Goal: Entertainment & Leisure: Browse casually

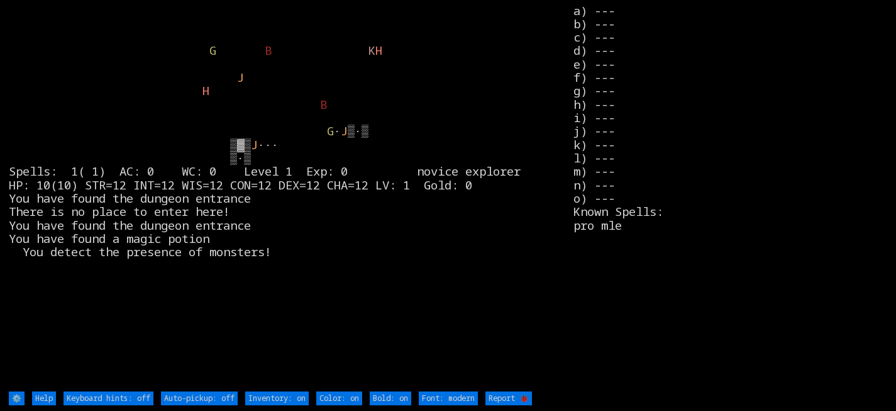
click at [805, 111] on stats "a) --- b) --- c) --- d) --- e) --- f) --- g) --- h) --- i) --- j) --- k) --- l)…" at bounding box center [730, 197] width 314 height 386
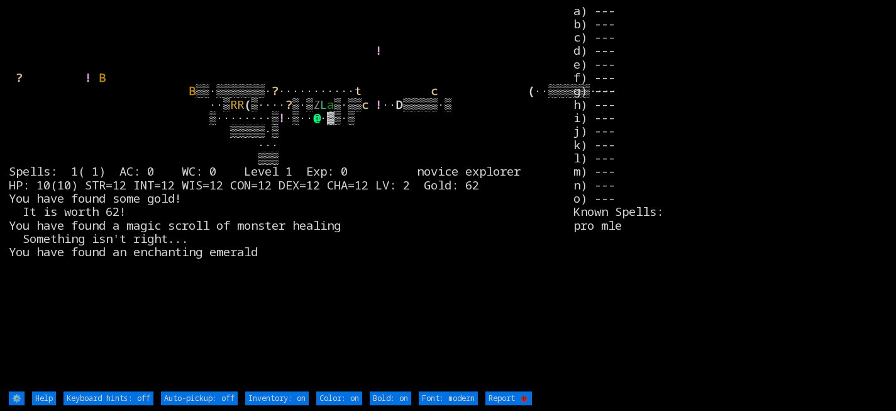
type off "Auto-pickup: on"
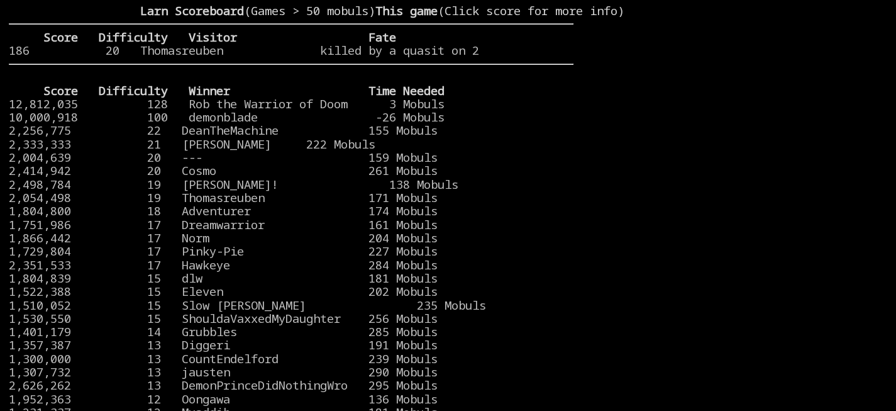
click at [805, 111] on stats at bounding box center [730, 197] width 314 height 386
